Goal: Task Accomplishment & Management: Use online tool/utility

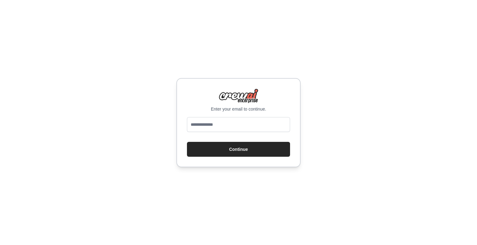
type input "**********"
click at [235, 151] on button "Continue" at bounding box center [238, 149] width 103 height 15
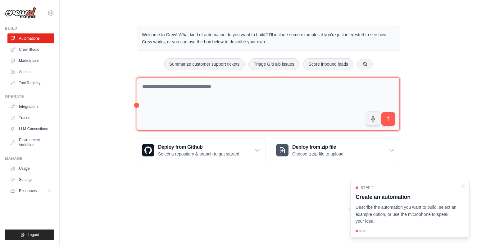
click at [212, 87] on textarea at bounding box center [268, 105] width 263 height 54
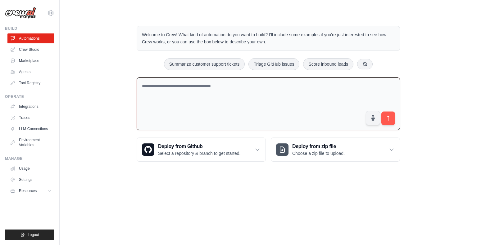
click at [164, 90] on textarea at bounding box center [268, 104] width 263 height 53
click at [166, 86] on textarea at bounding box center [268, 104] width 263 height 53
paste textarea "**********"
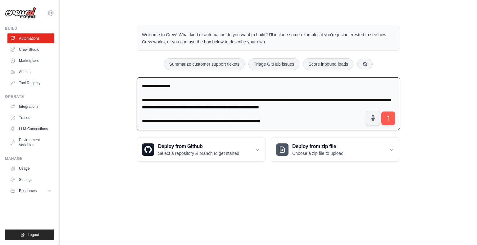
scroll to position [213, 0]
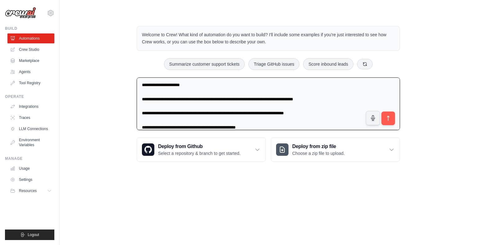
type textarea "**********"
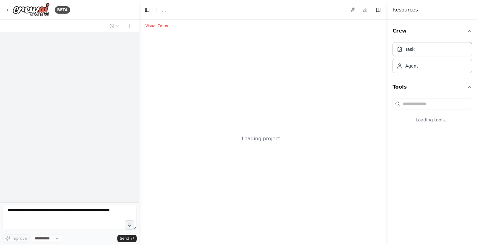
select select "****"
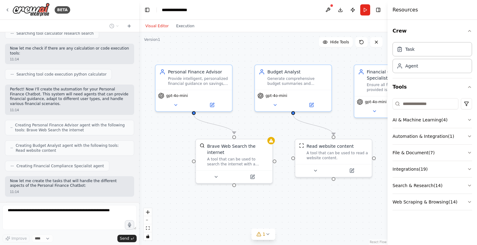
scroll to position [345, 0]
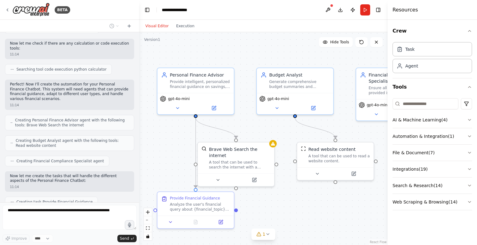
drag, startPoint x: 305, startPoint y: 129, endPoint x: 292, endPoint y: 133, distance: 14.3
click at [292, 133] on div ".deletable-edge-delete-btn { width: 20px; height: 20px; border: 0px solid #ffff…" at bounding box center [263, 138] width 248 height 213
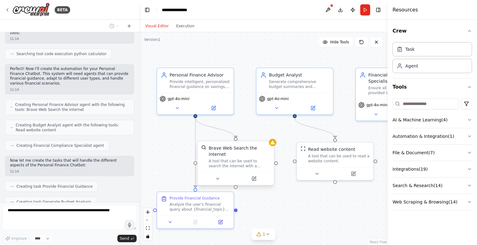
click at [217, 152] on div "Brave Web Search the internet A tool that can be used to search the internet wi…" at bounding box center [239, 157] width 61 height 24
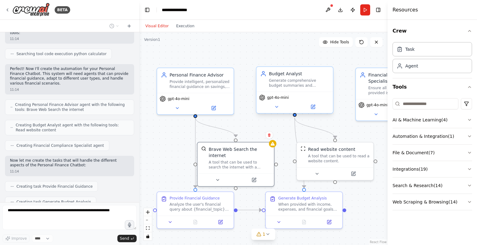
click at [294, 89] on div "Budget Analyst Generate comprehensive budget summaries and spending insights ba…" at bounding box center [294, 79] width 76 height 25
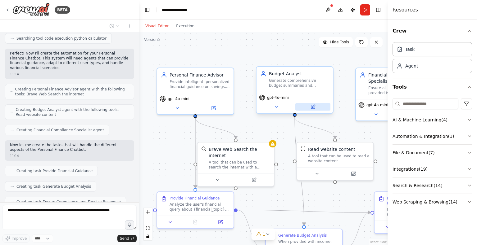
click at [323, 106] on button at bounding box center [312, 106] width 35 height 7
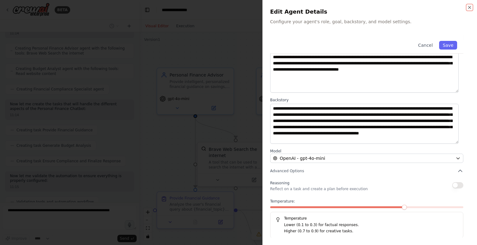
scroll to position [453, 0]
click at [131, 110] on div at bounding box center [238, 122] width 477 height 245
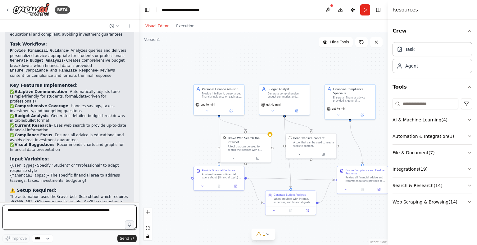
scroll to position [701, 0]
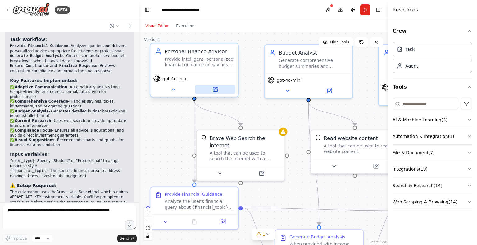
click at [224, 93] on button at bounding box center [215, 89] width 40 height 9
click at [210, 88] on button at bounding box center [215, 89] width 40 height 9
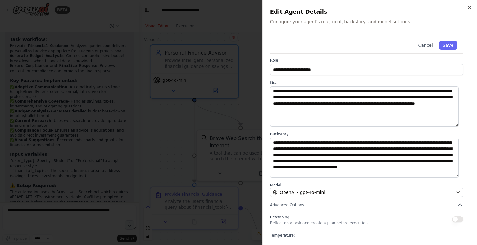
scroll to position [0, 0]
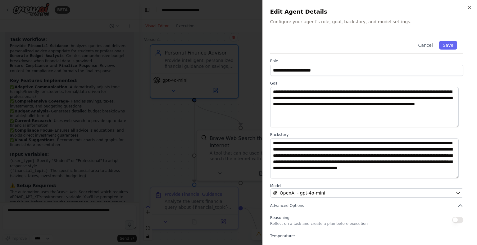
click at [178, 129] on div at bounding box center [238, 122] width 477 height 245
